Goal: Task Accomplishment & Management: Complete application form

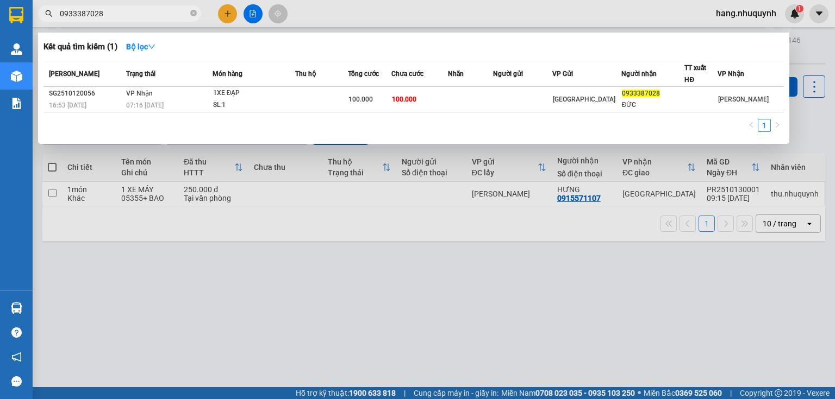
click at [158, 15] on input "0933387028" at bounding box center [124, 14] width 128 height 12
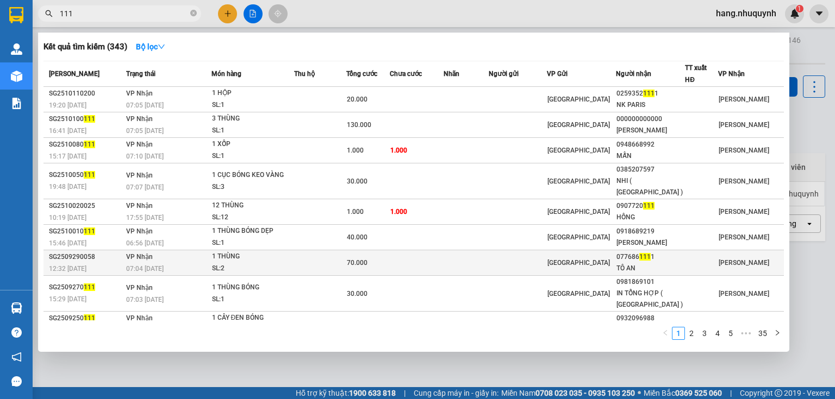
type input "111"
click at [502, 256] on td at bounding box center [518, 264] width 58 height 26
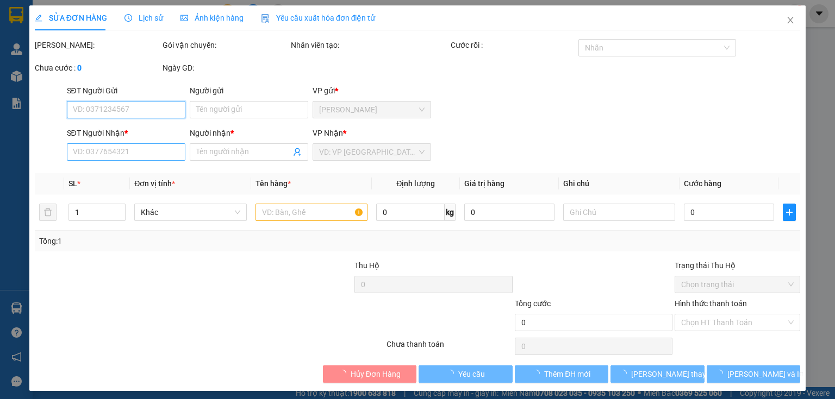
type input "0776861111"
type input "TÔ AN"
type input "70.000"
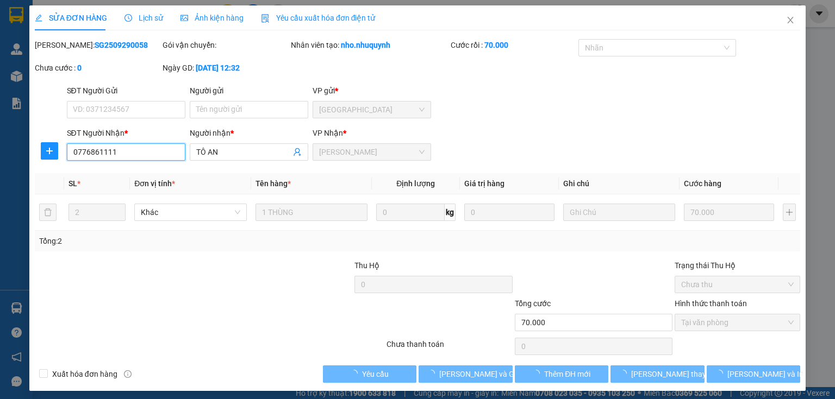
click at [115, 153] on input "0776861111" at bounding box center [126, 151] width 118 height 17
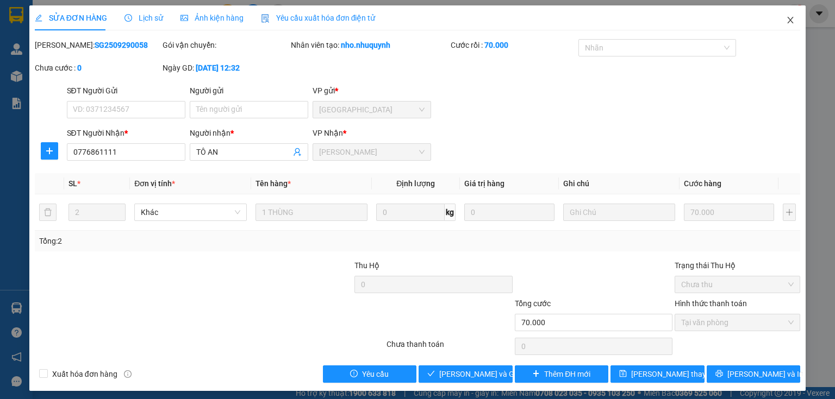
click at [787, 22] on icon "close" at bounding box center [790, 20] width 6 height 7
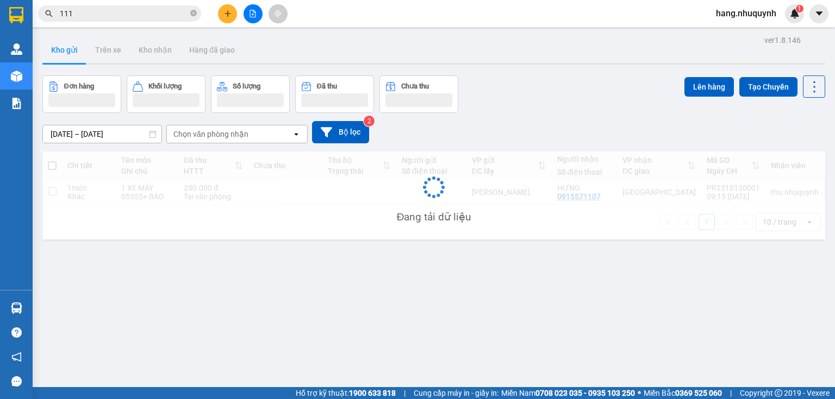
click at [119, 14] on input "111" at bounding box center [124, 14] width 128 height 12
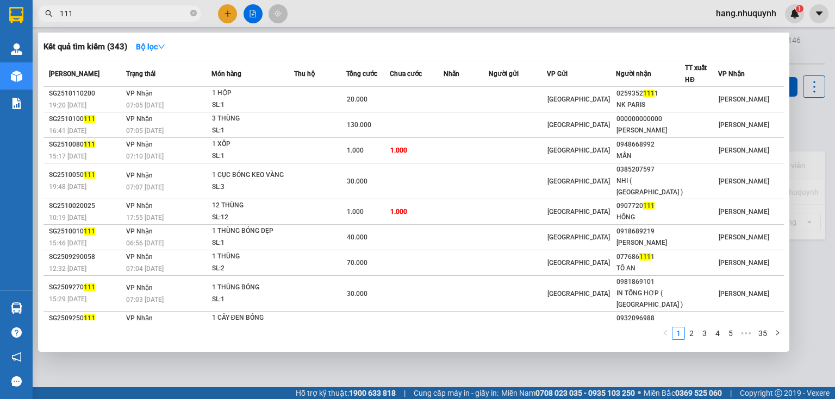
click at [119, 14] on input "111" at bounding box center [124, 14] width 128 height 12
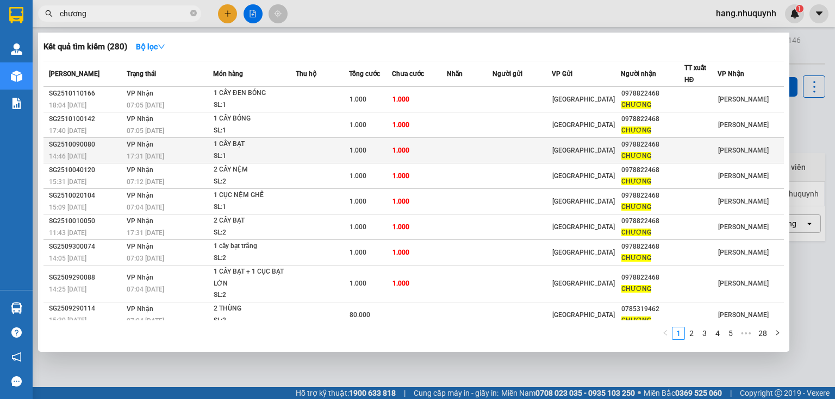
type input "chương"
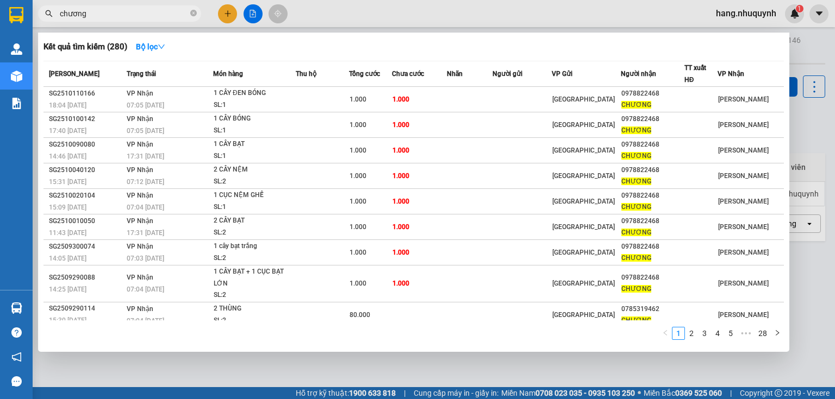
click at [217, 12] on div at bounding box center [417, 199] width 835 height 399
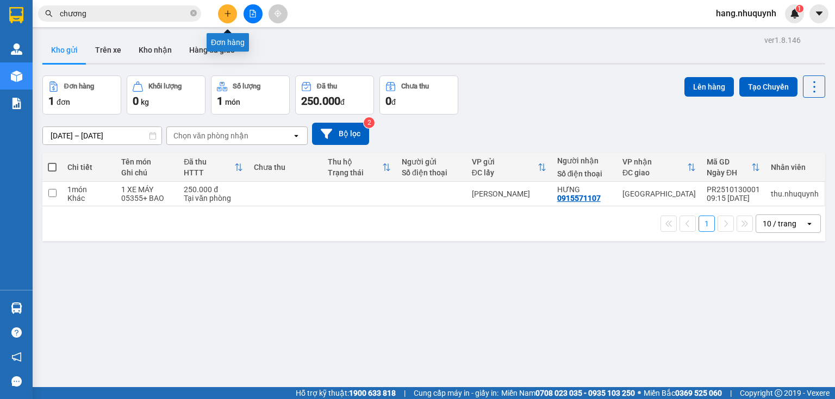
click at [234, 11] on button at bounding box center [227, 13] width 19 height 19
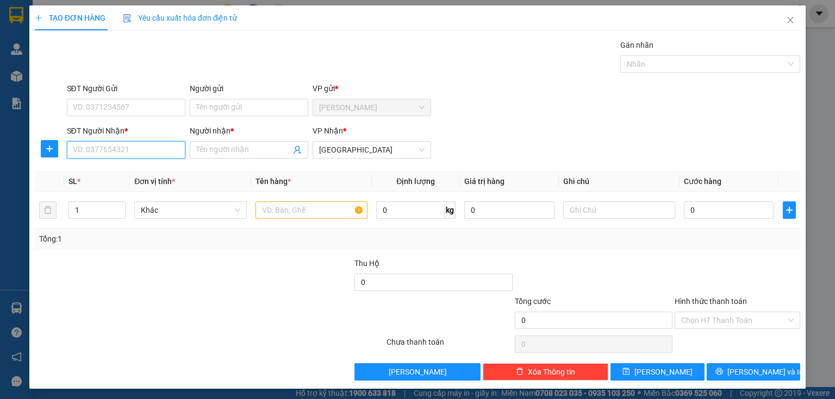
click at [139, 148] on input "SĐT Người Nhận *" at bounding box center [126, 149] width 118 height 17
type input "0911444251"
click at [145, 172] on div "0911444251 - LƯƠNG" at bounding box center [125, 171] width 104 height 12
type input "LƯƠNG"
type input "10.000"
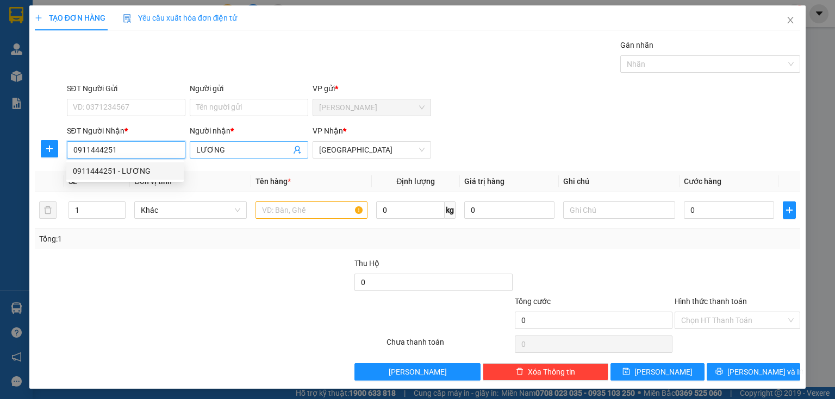
type input "10.000"
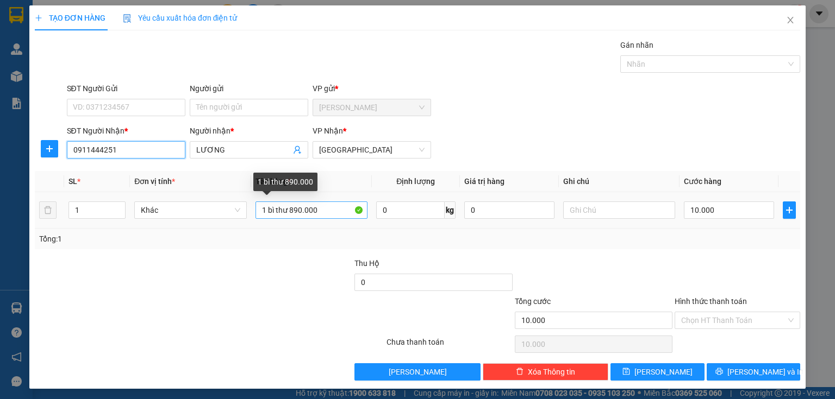
type input "0911444251"
click at [320, 213] on input "1 bì thư 890.000" at bounding box center [311, 210] width 112 height 17
click at [305, 209] on input "1 bì thư 1080000" at bounding box center [311, 210] width 112 height 17
click at [291, 210] on input "1 bì thư 1080.000" at bounding box center [311, 210] width 112 height 17
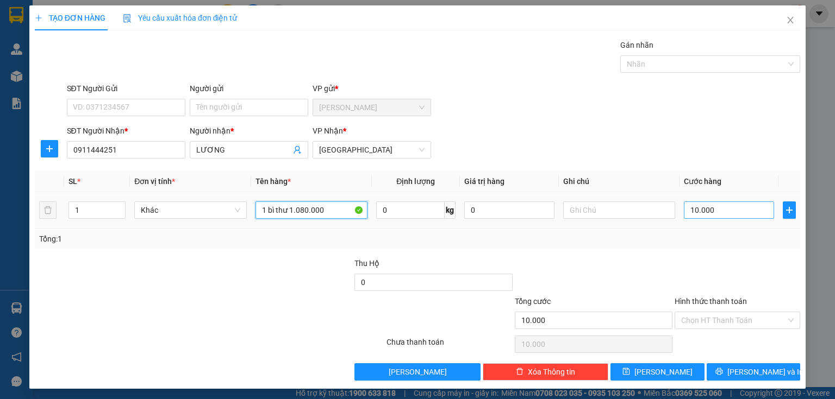
type input "1 bì thư 1.080.000"
click at [704, 204] on input "10.000" at bounding box center [729, 210] width 90 height 17
type input "3"
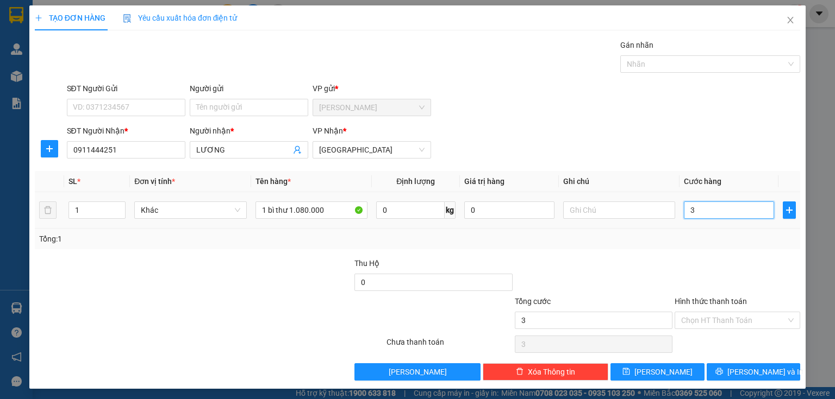
drag, startPoint x: 704, startPoint y: 204, endPoint x: 678, endPoint y: 216, distance: 28.5
click at [679, 216] on td "3" at bounding box center [728, 210] width 99 height 36
type input "2"
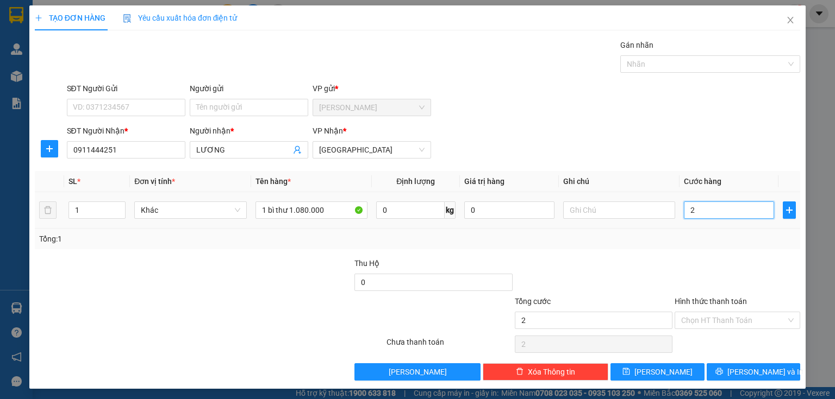
type input "20"
type input "200"
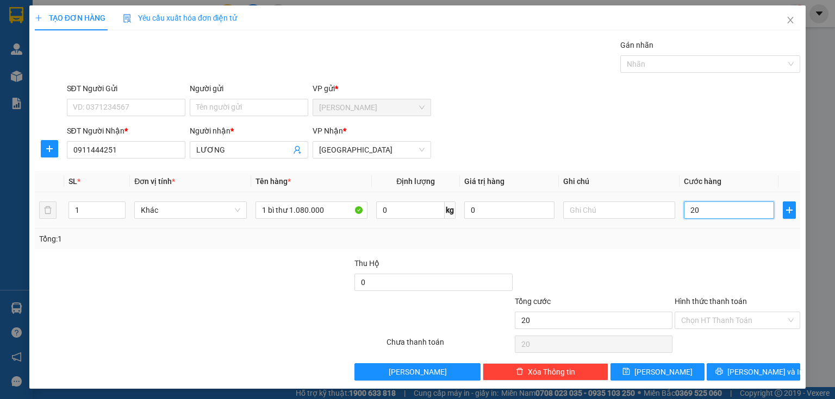
type input "200"
type input "2.000"
type input "20.000"
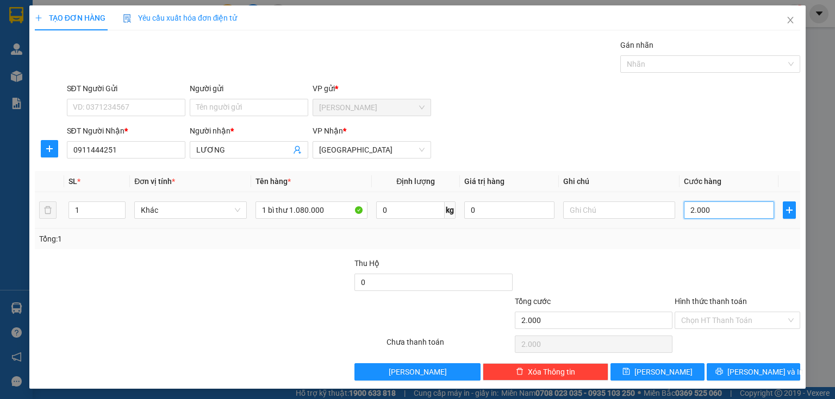
type input "20.000"
drag, startPoint x: 733, startPoint y: 321, endPoint x: 721, endPoint y: 355, distance: 36.6
click at [733, 328] on span at bounding box center [733, 320] width 105 height 16
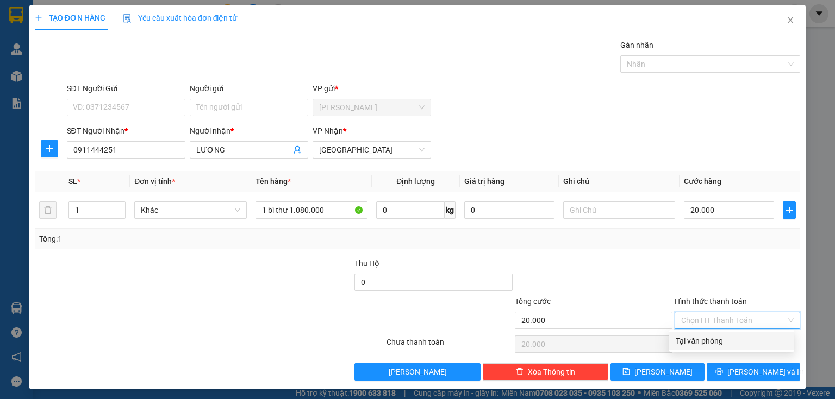
click at [723, 344] on div "Tại văn phòng" at bounding box center [731, 341] width 112 height 12
type input "0"
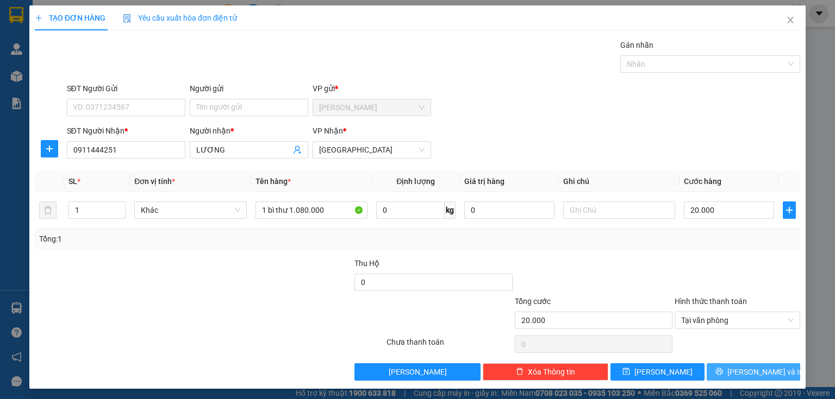
click at [746, 368] on span "[PERSON_NAME] và In" at bounding box center [765, 372] width 76 height 12
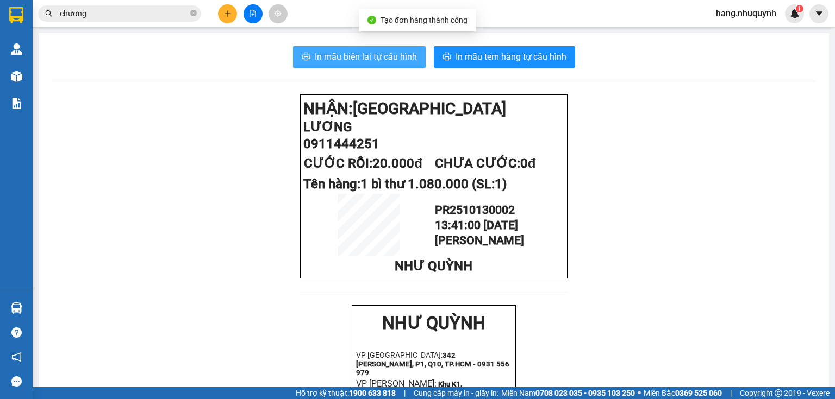
click at [370, 57] on span "In mẫu biên lai tự cấu hình" at bounding box center [366, 57] width 102 height 14
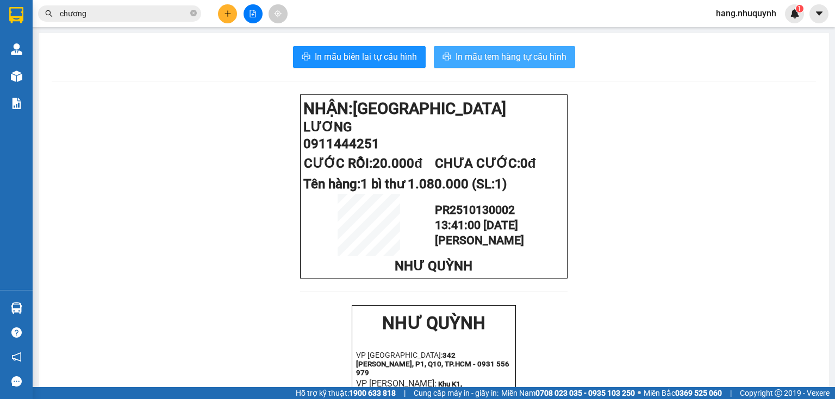
click at [483, 54] on span "In mẫu tem hàng tự cấu hình" at bounding box center [510, 57] width 111 height 14
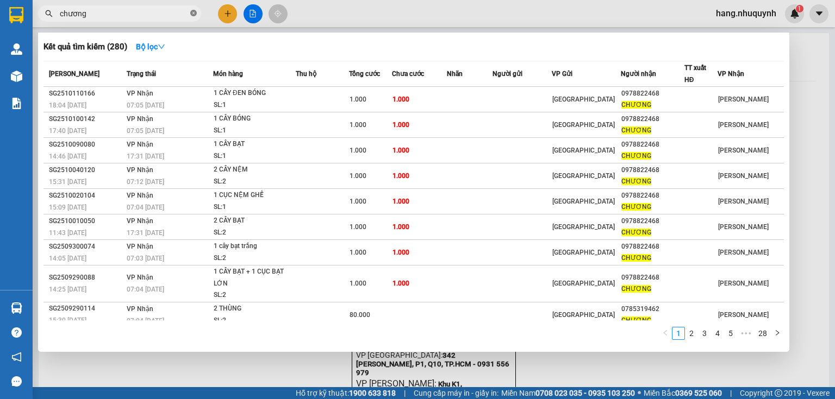
click at [193, 14] on icon "close-circle" at bounding box center [193, 13] width 7 height 7
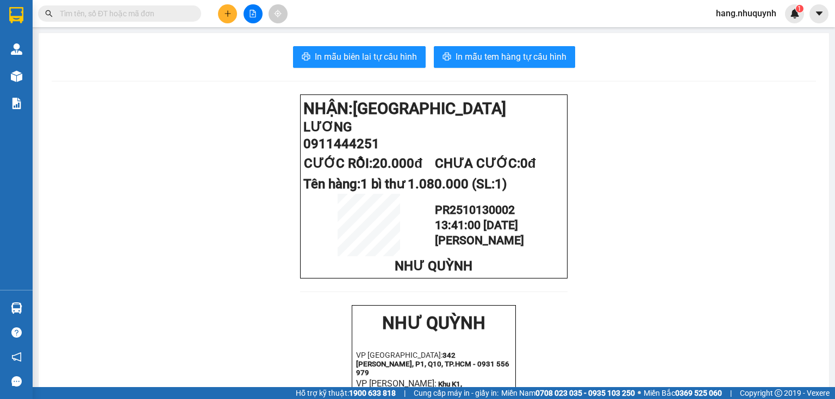
click at [226, 15] on icon "plus" at bounding box center [228, 14] width 8 height 8
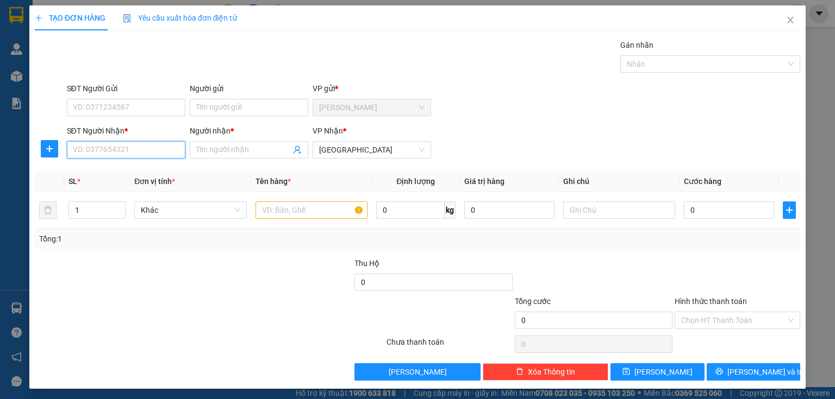
click at [131, 154] on input "SĐT Người Nhận *" at bounding box center [126, 149] width 118 height 17
type input "0389919424"
click at [250, 154] on input "Người nhận *" at bounding box center [243, 150] width 95 height 12
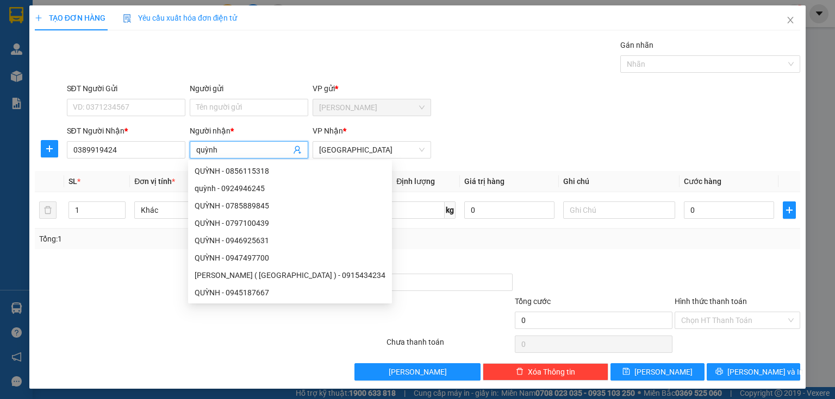
drag, startPoint x: 196, startPoint y: 149, endPoint x: 224, endPoint y: 151, distance: 28.8
click at [224, 151] on input "quỳnh" at bounding box center [243, 150] width 95 height 12
type input "quỳnh"
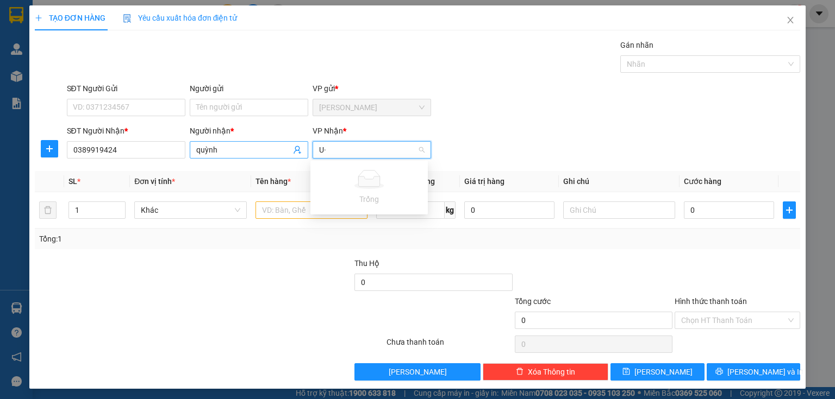
type input "U"
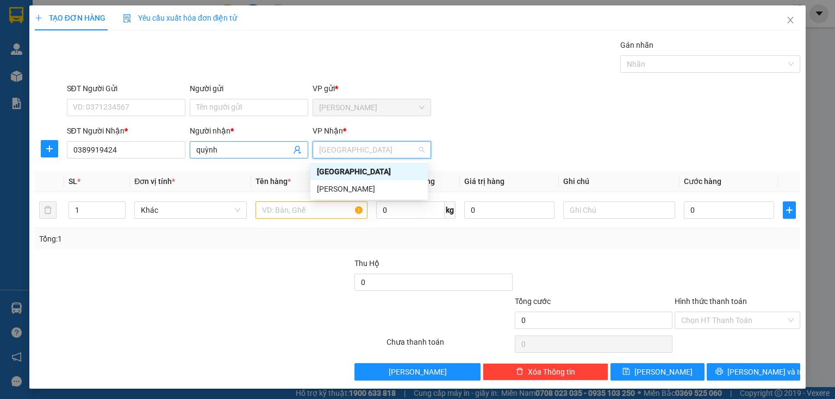
type input "·"
click at [224, 145] on input "quỳnh" at bounding box center [243, 150] width 95 height 12
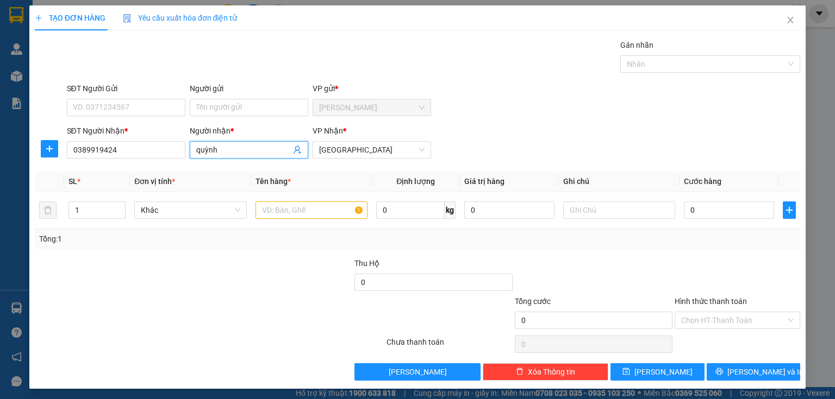
click at [224, 145] on input "quỳnh" at bounding box center [243, 150] width 95 height 12
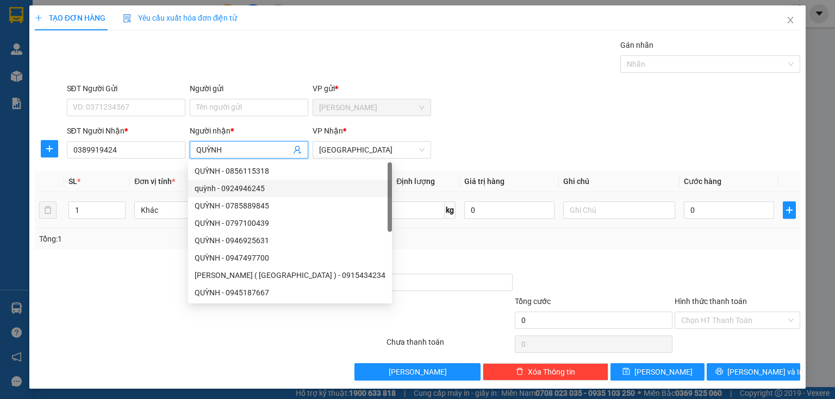
type input "QUỲNH"
click at [346, 214] on input "text" at bounding box center [311, 210] width 112 height 17
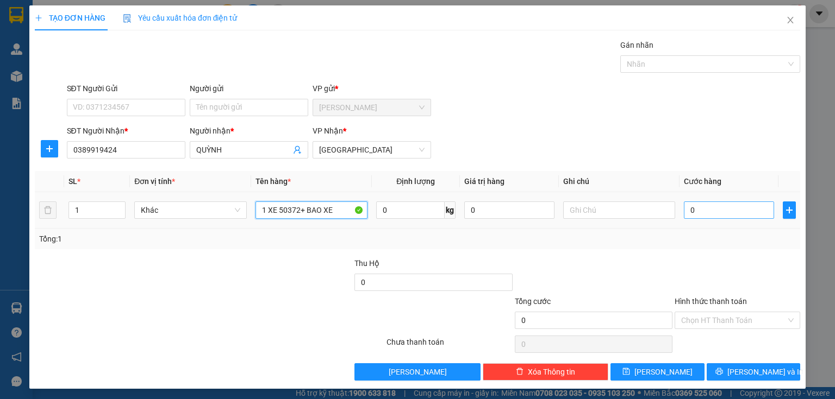
type input "1 XE 50372+ BAO XE"
click at [730, 209] on input "0" at bounding box center [729, 210] width 90 height 17
type input "2"
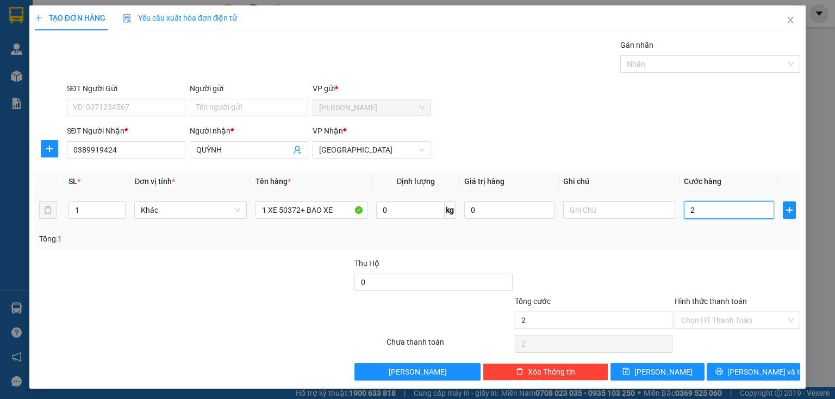
type input "25"
type input "250"
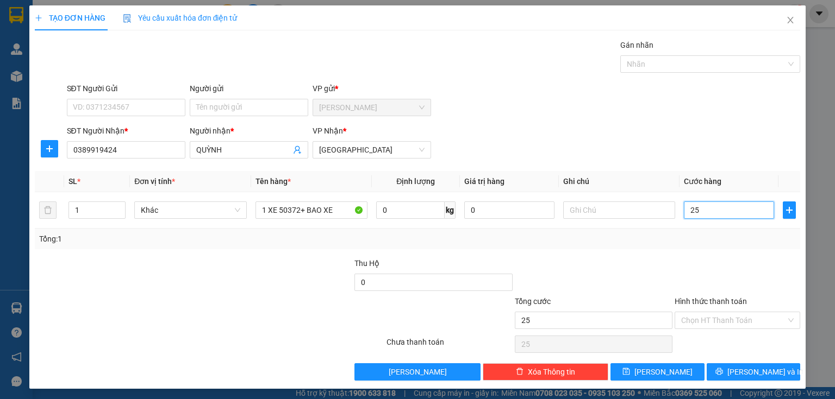
type input "250"
type input "2.500"
type input "25.000"
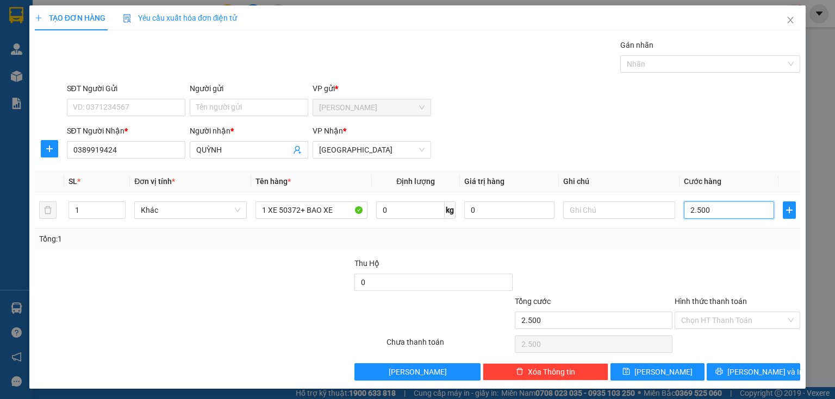
type input "25.000"
type input "250.000"
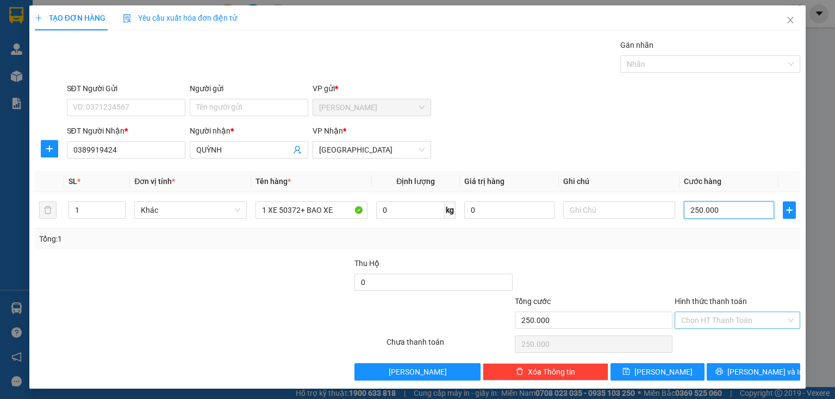
type input "250.000"
click at [726, 322] on input "Hình thức thanh toán" at bounding box center [733, 320] width 105 height 16
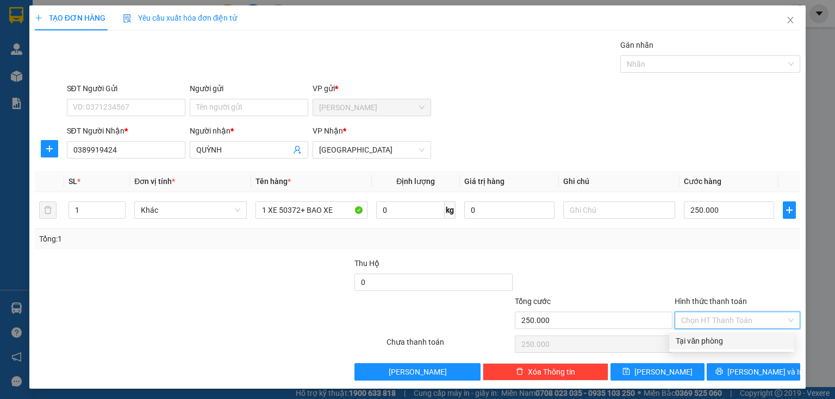
click at [721, 343] on div "Tại văn phòng" at bounding box center [731, 341] width 112 height 12
type input "0"
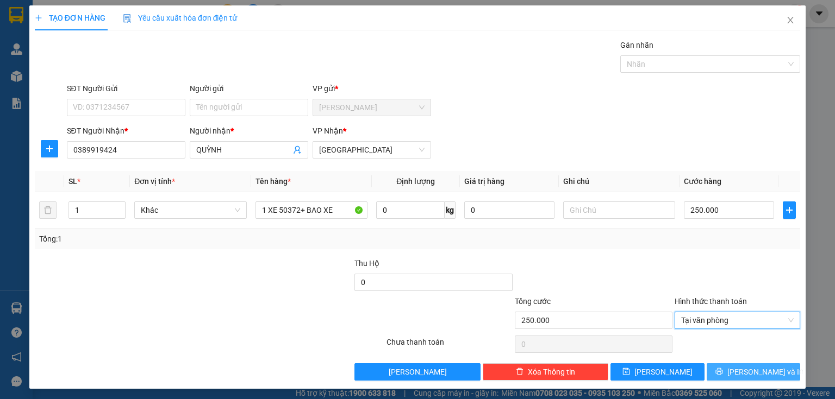
click at [722, 374] on icon "printer" at bounding box center [718, 371] width 7 height 7
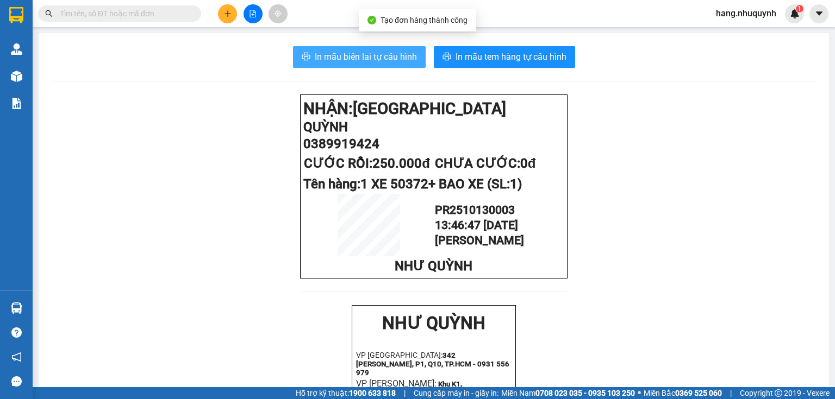
click at [342, 57] on span "In mẫu biên lai tự cấu hình" at bounding box center [366, 57] width 102 height 14
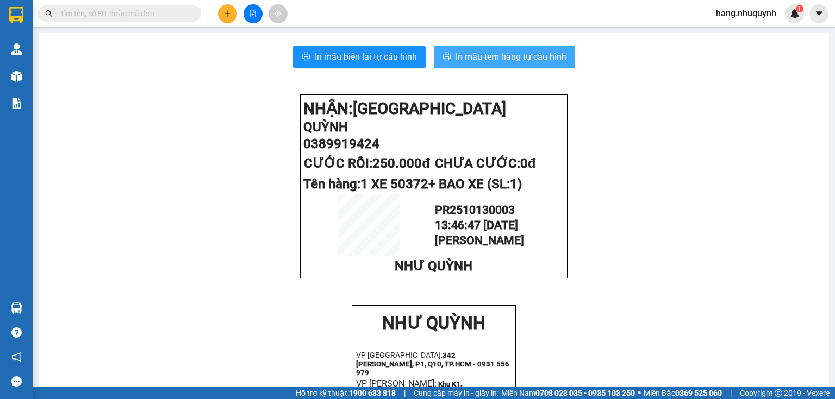
click at [479, 48] on button "In mẫu tem hàng tự cấu hình" at bounding box center [504, 57] width 141 height 22
